Goal: Task Accomplishment & Management: Manage account settings

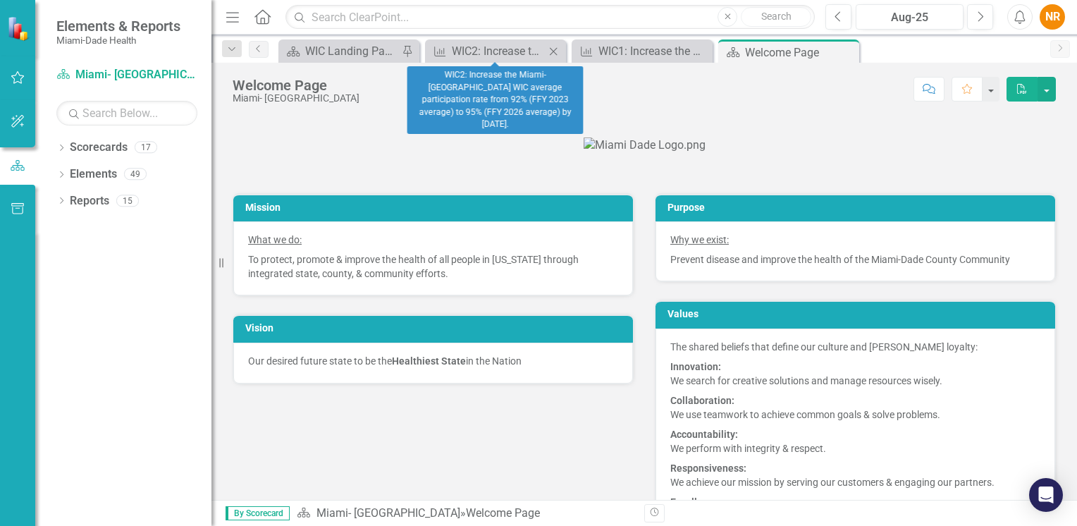
click at [557, 49] on icon "Close" at bounding box center [553, 51] width 14 height 11
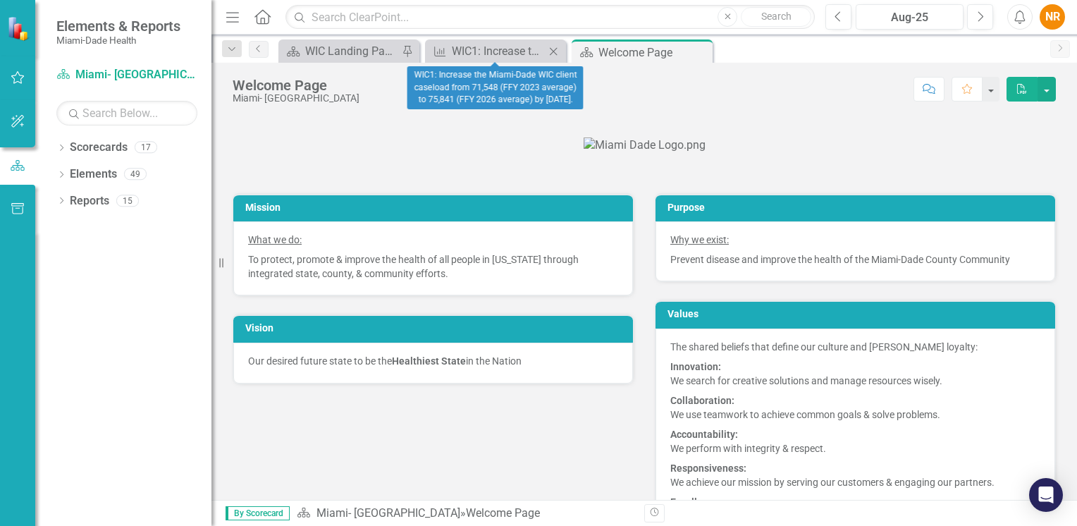
click at [554, 49] on icon at bounding box center [554, 51] width 8 height 8
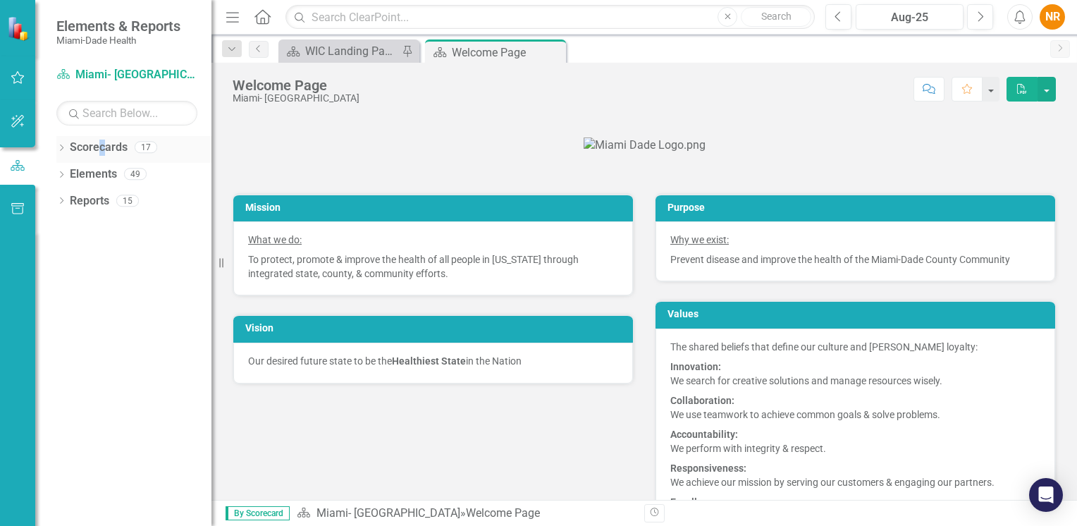
click at [102, 154] on link "Scorecards" at bounding box center [99, 148] width 58 height 16
drag, startPoint x: 102, startPoint y: 154, endPoint x: 63, endPoint y: 148, distance: 39.2
click at [63, 148] on icon "Dropdown" at bounding box center [61, 149] width 10 height 8
click at [86, 173] on link "Miami- [GEOGRAPHIC_DATA]" at bounding box center [145, 174] width 134 height 16
click at [334, 42] on div "WIC Landing Page" at bounding box center [351, 51] width 93 height 18
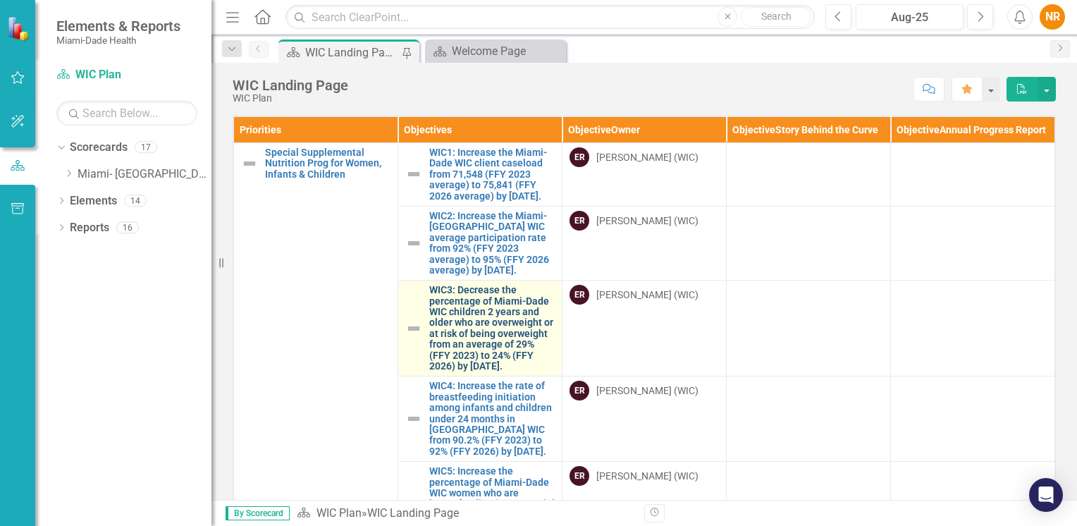
click at [462, 297] on link "WIC3: Decrease the percentage of Miami-Dade WIC children 2 years and older who …" at bounding box center [491, 328] width 125 height 87
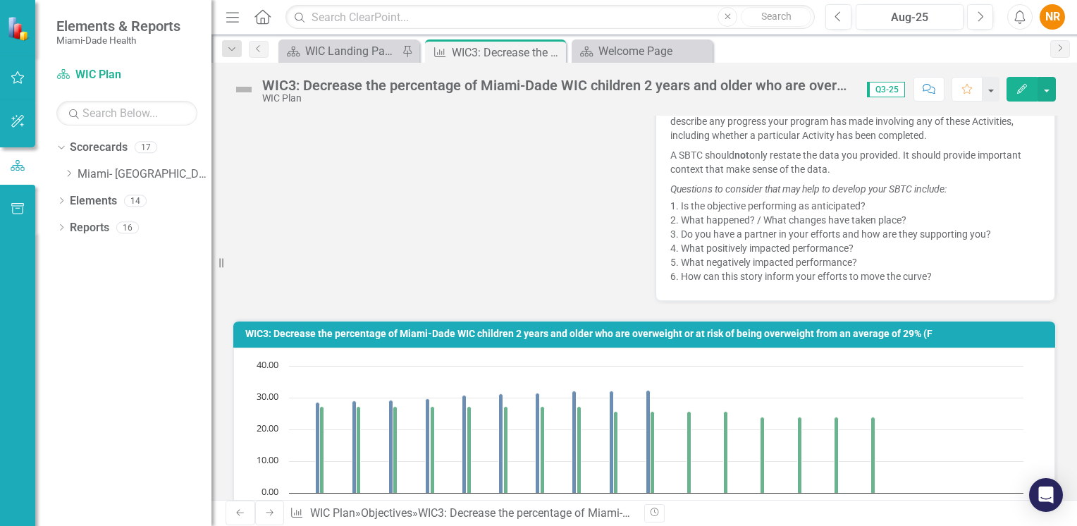
scroll to position [352, 0]
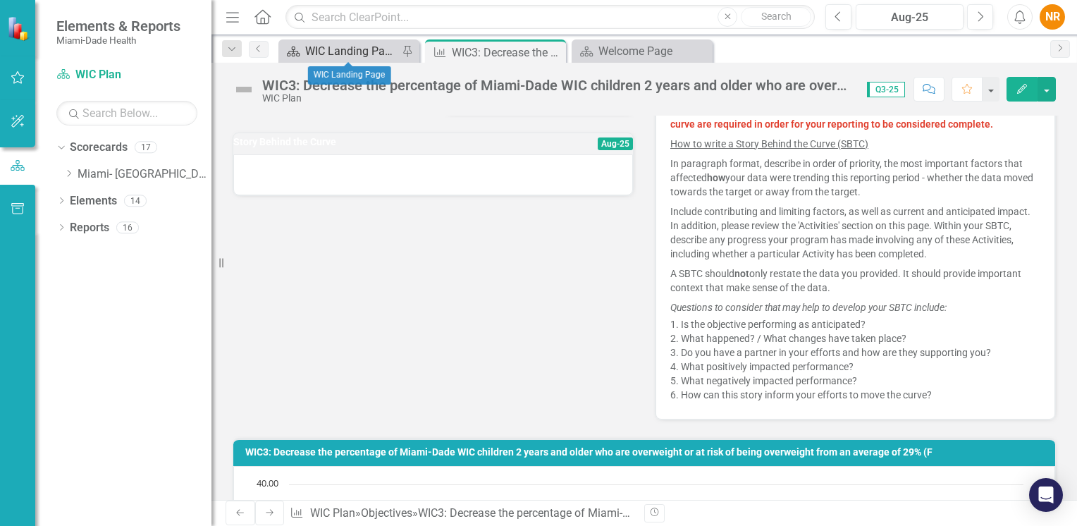
click at [358, 54] on div "WIC Landing Page" at bounding box center [351, 51] width 93 height 18
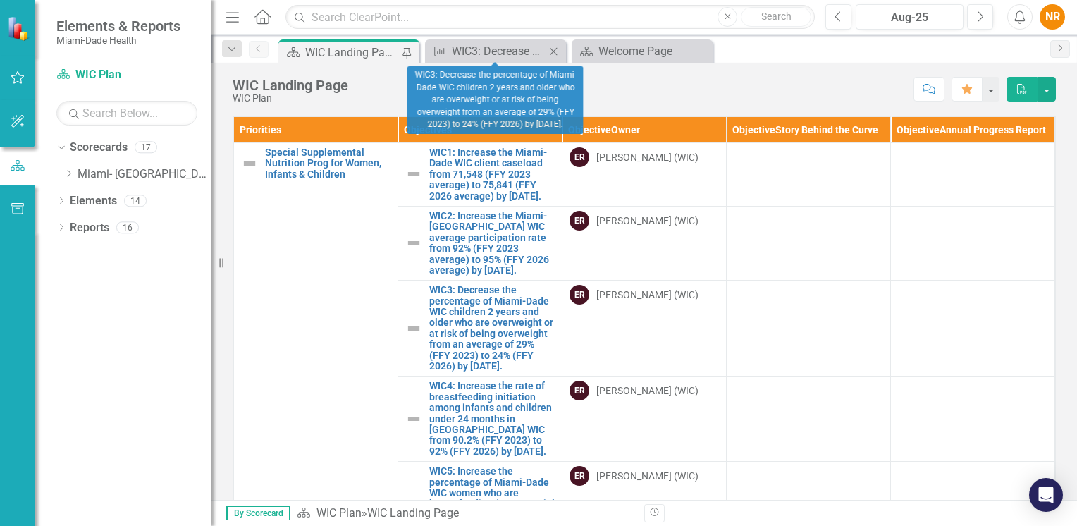
click at [554, 47] on icon "Close" at bounding box center [553, 51] width 14 height 11
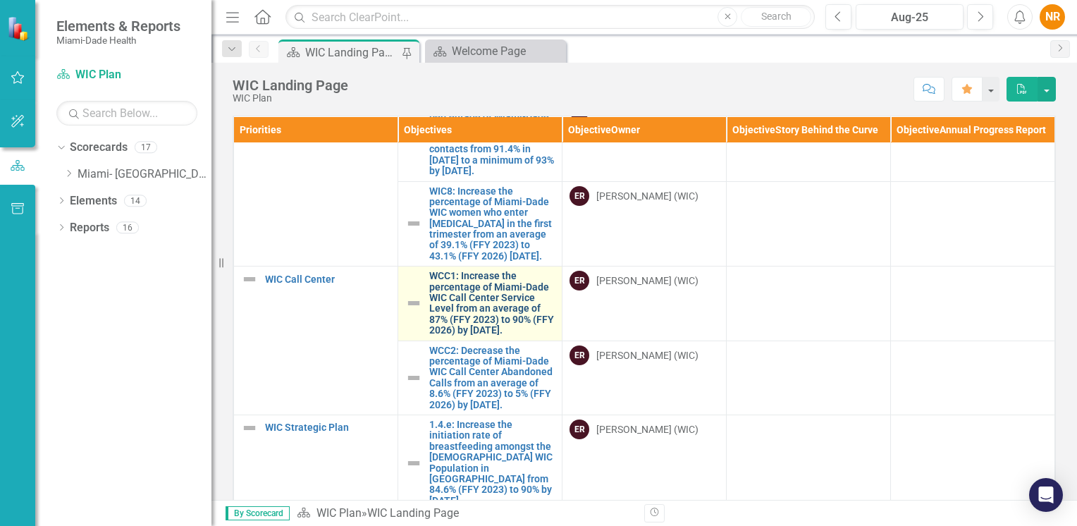
click at [450, 305] on link "WCC1: Increase the percentage of Miami-Dade WIC Call Center Service Level from …" at bounding box center [491, 303] width 125 height 65
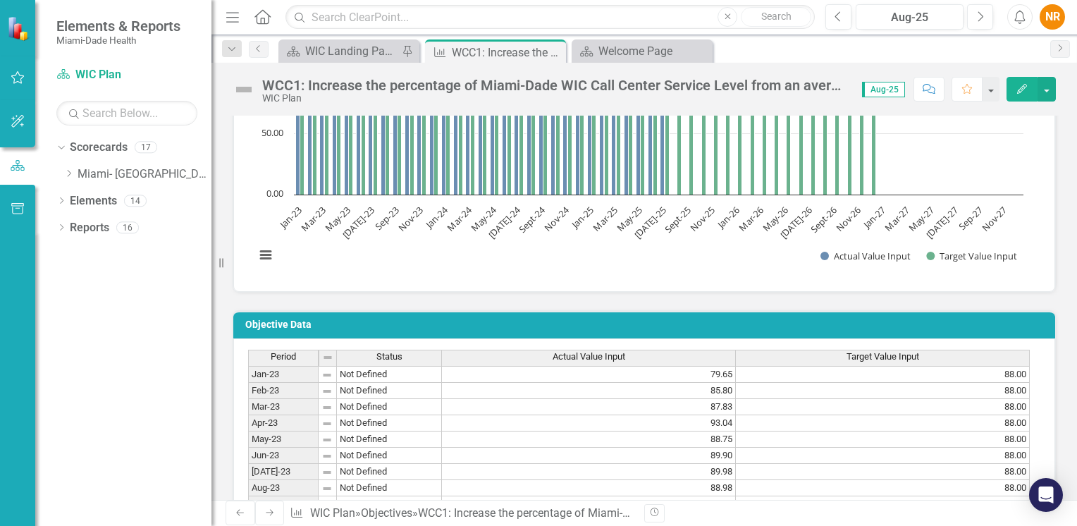
scroll to position [1477, 0]
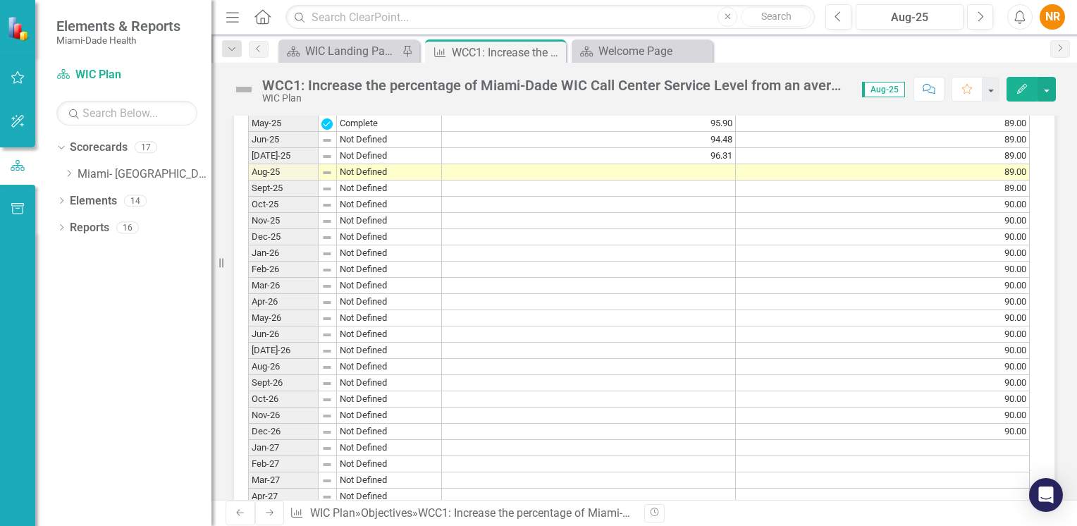
click at [705, 180] on td at bounding box center [589, 172] width 294 height 16
click at [705, 177] on textarea at bounding box center [588, 168] width 295 height 17
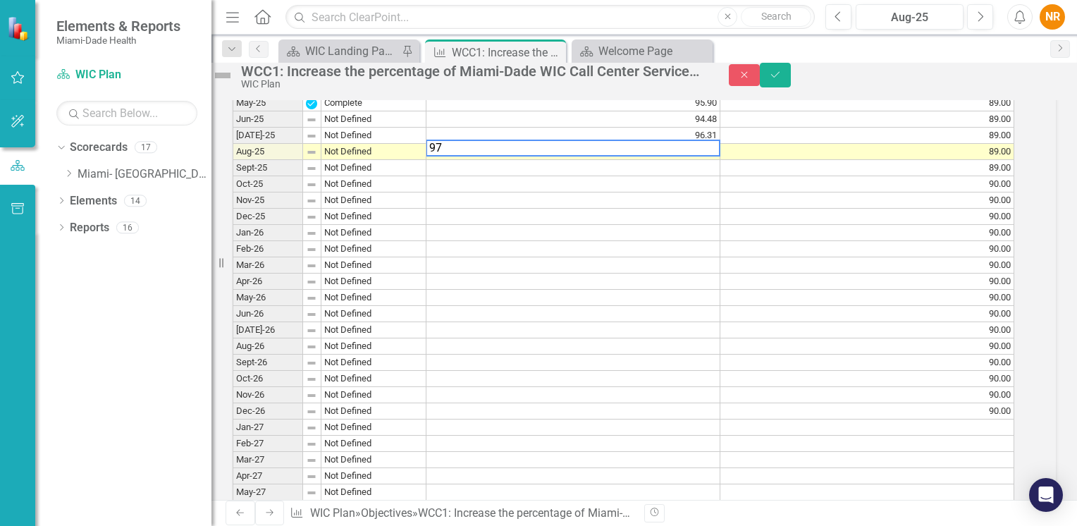
scroll to position [1483, 0]
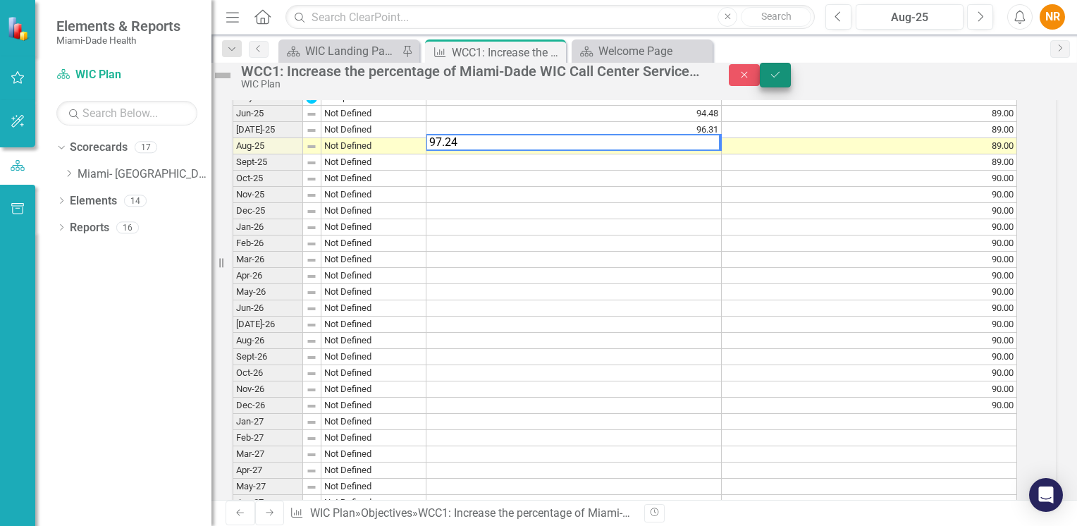
type textarea "97.24"
click at [791, 82] on button "Save" at bounding box center [775, 75] width 31 height 25
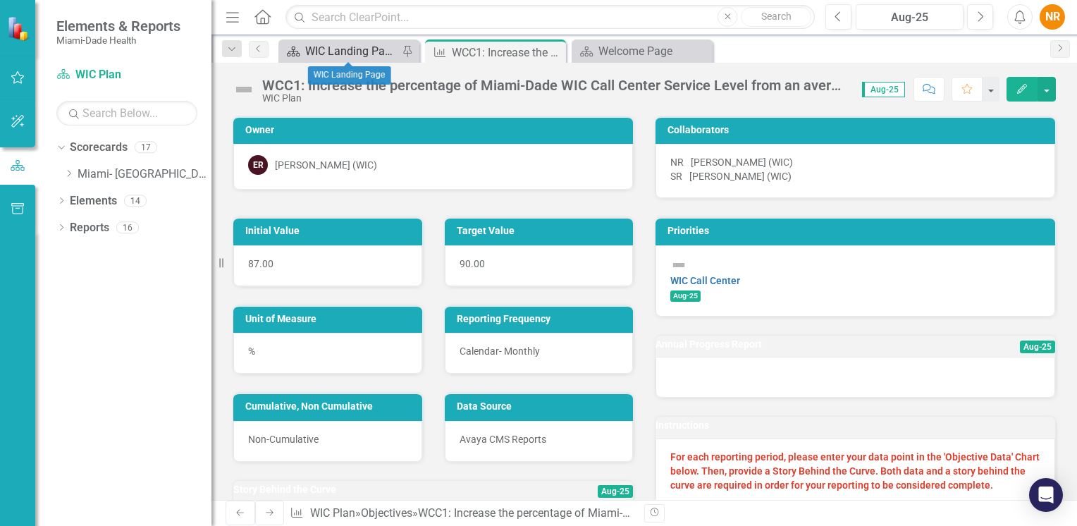
click at [361, 54] on div "WIC Landing Page" at bounding box center [351, 51] width 93 height 18
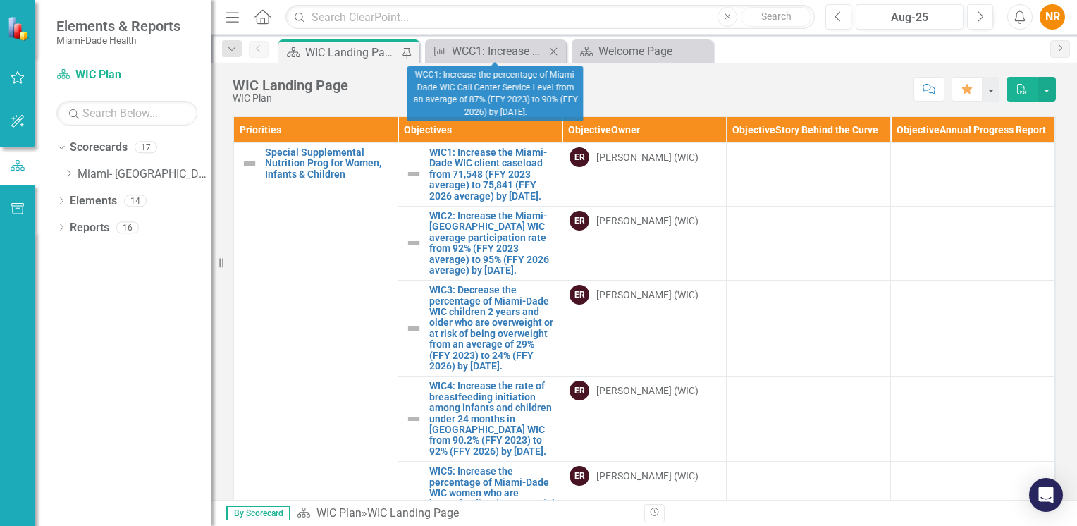
click at [548, 49] on icon "Close" at bounding box center [553, 51] width 14 height 11
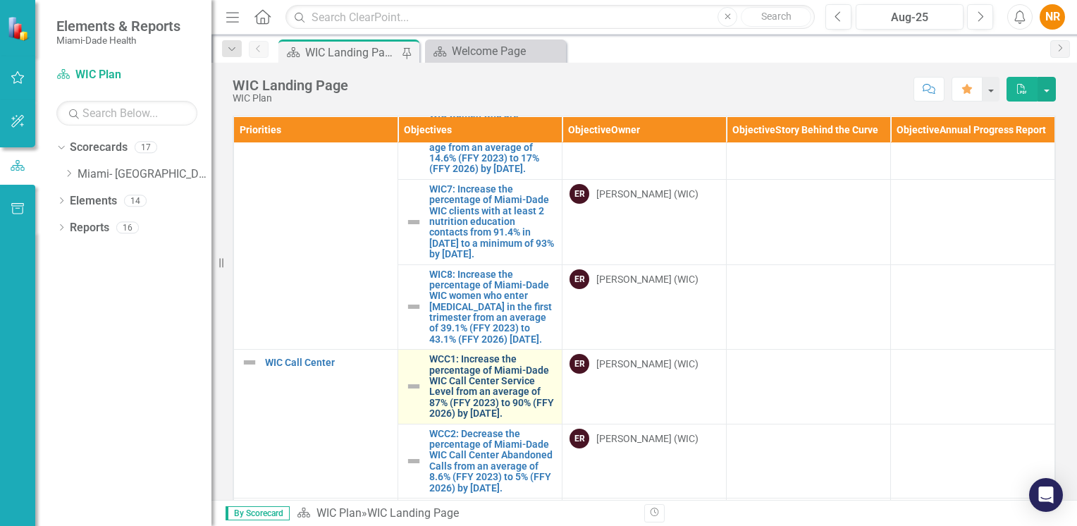
scroll to position [620, 0]
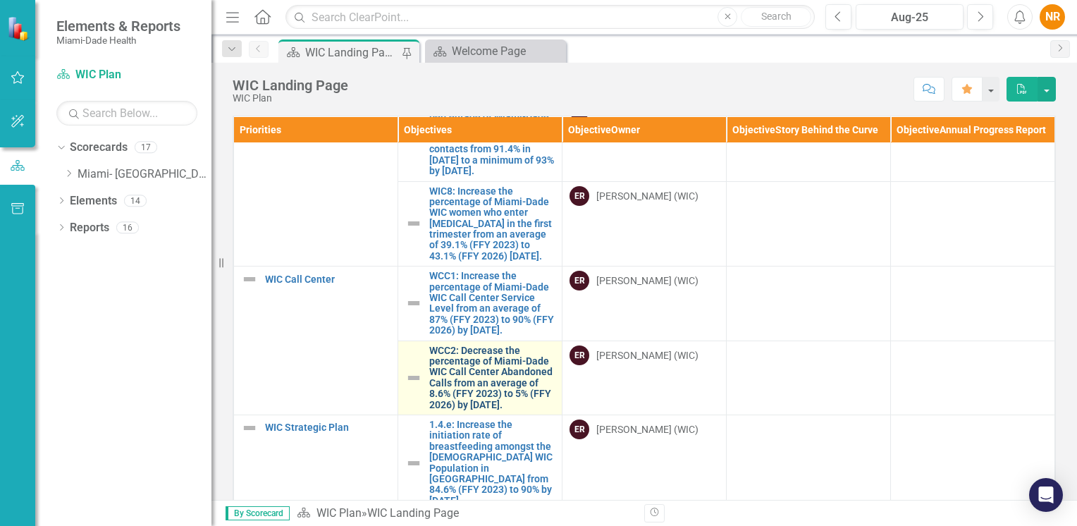
click at [490, 395] on link "WCC2: Decrease the percentage of Miami-Dade WIC Call Center Abandoned Calls fro…" at bounding box center [491, 377] width 125 height 65
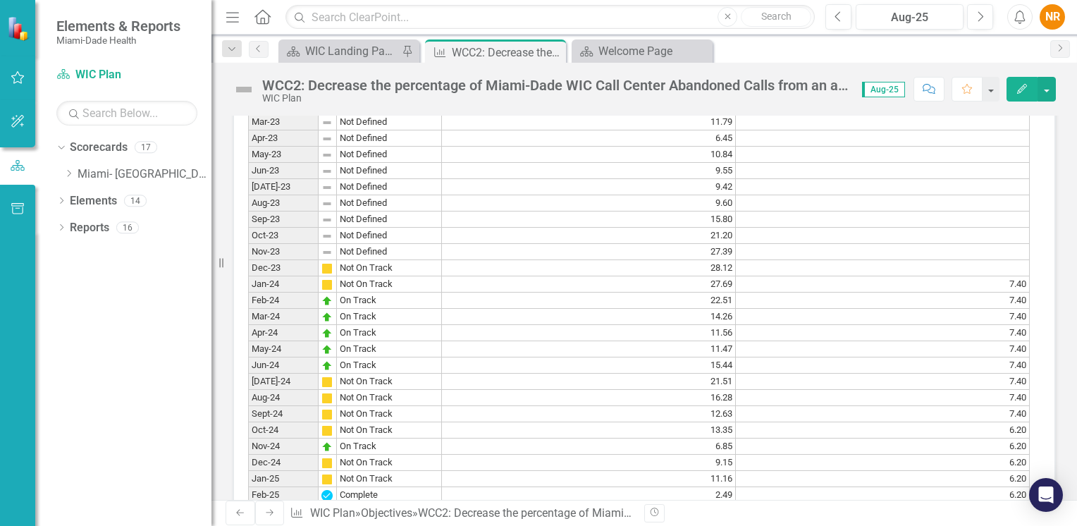
scroll to position [1409, 0]
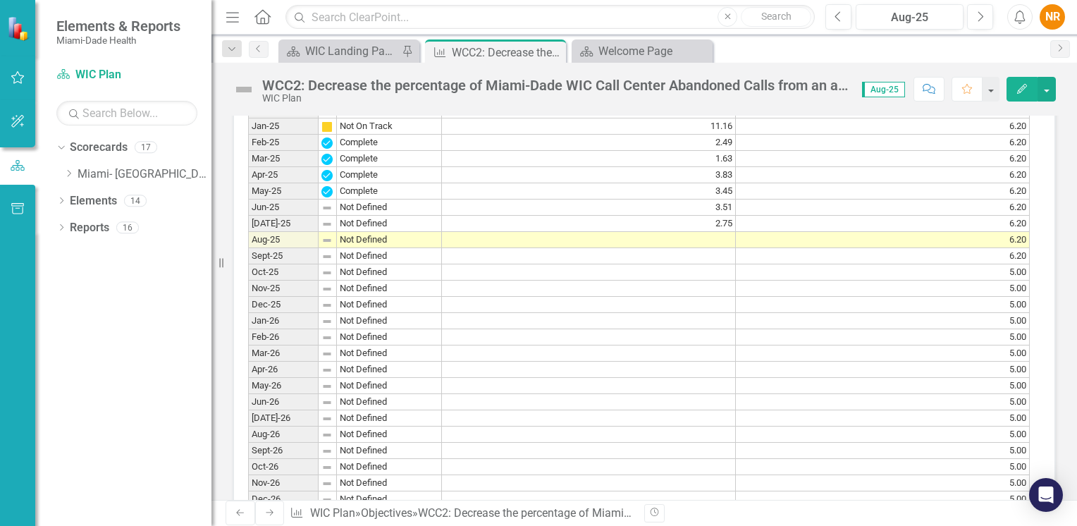
click at [623, 345] on td at bounding box center [589, 337] width 294 height 16
